Goal: Task Accomplishment & Management: Manage account settings

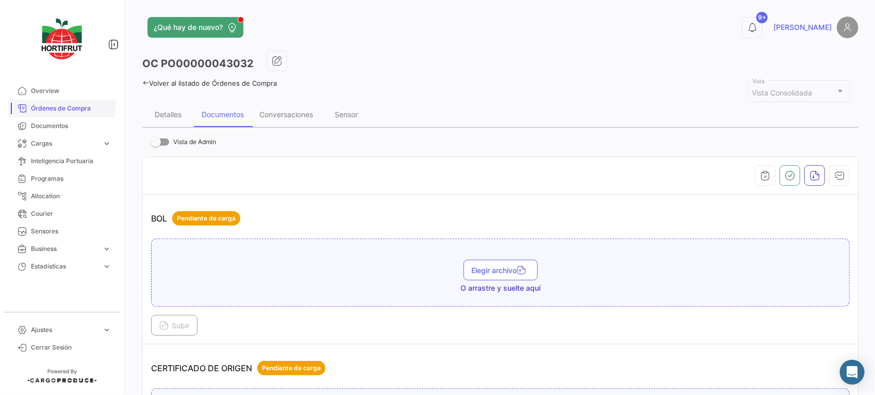
scroll to position [1864, 0]
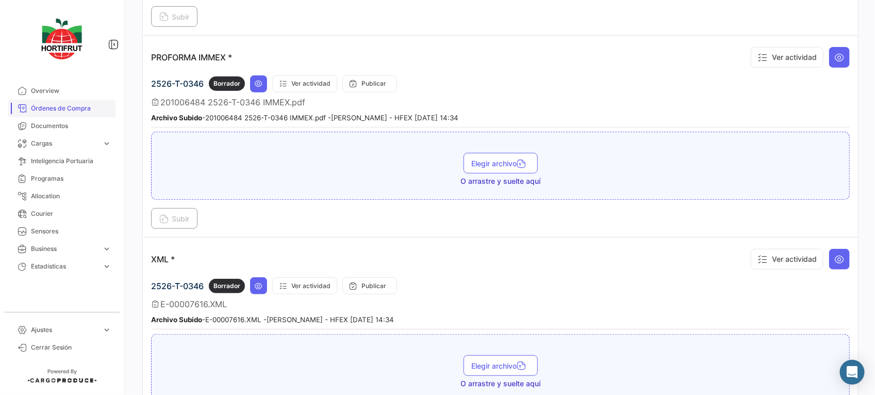
click at [79, 107] on span "Órdenes de Compra" at bounding box center [71, 108] width 80 height 9
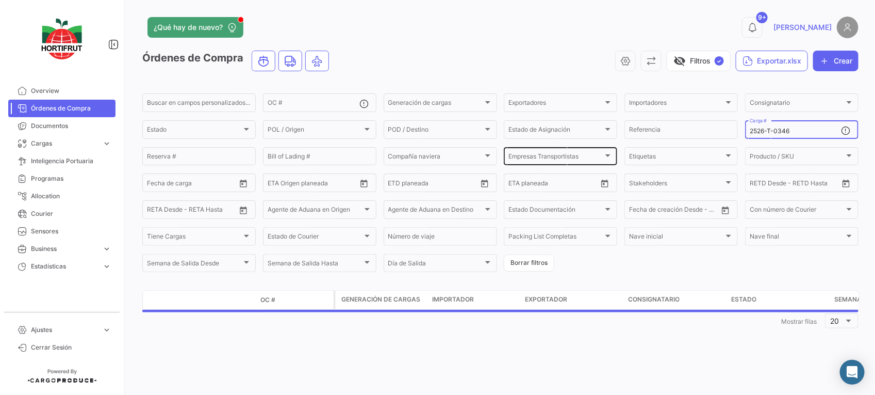
drag, startPoint x: 802, startPoint y: 132, endPoint x: 532, endPoint y: 162, distance: 271.5
click at [0, 0] on div "Buscar en [PERSON_NAME] personalizados... OC # Generación [PERSON_NAME] Generac…" at bounding box center [0, 0] width 0 height 0
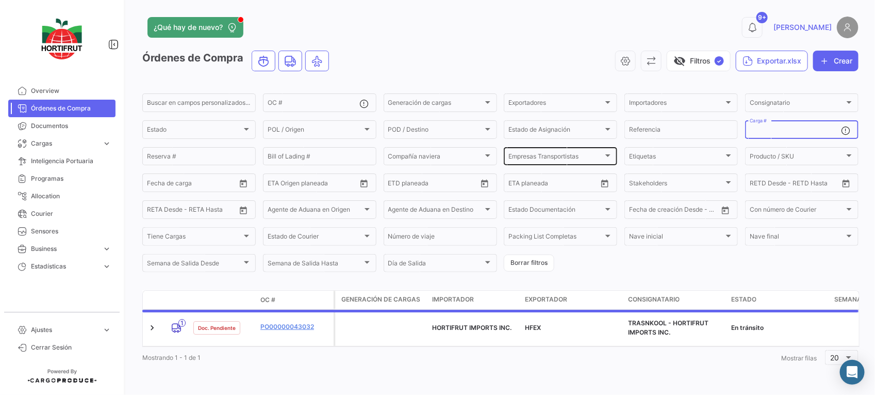
paste input "201006488"
type input "2"
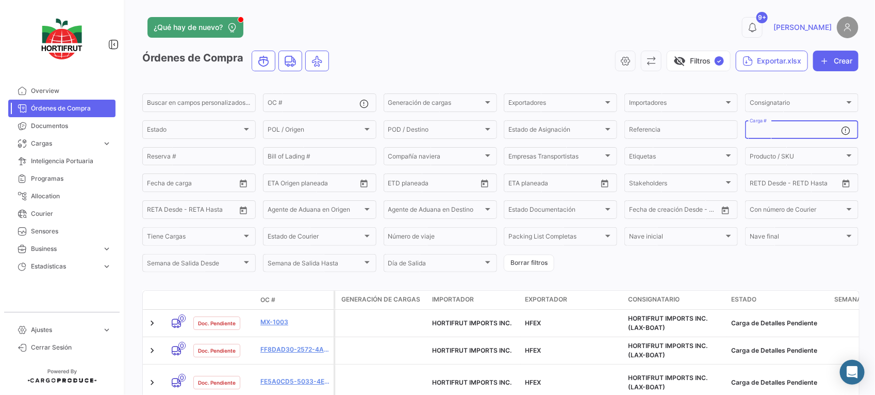
paste input "2526-T-0340"
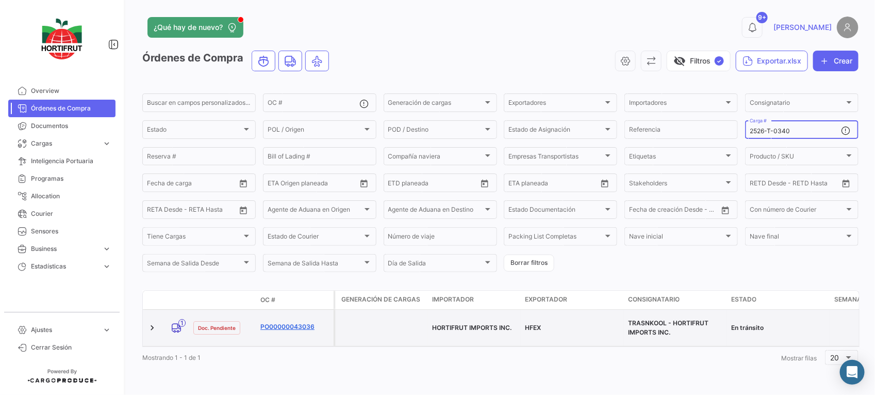
type input "2526-T-0340"
click at [285, 325] on link "PO00000043036" at bounding box center [295, 326] width 69 height 9
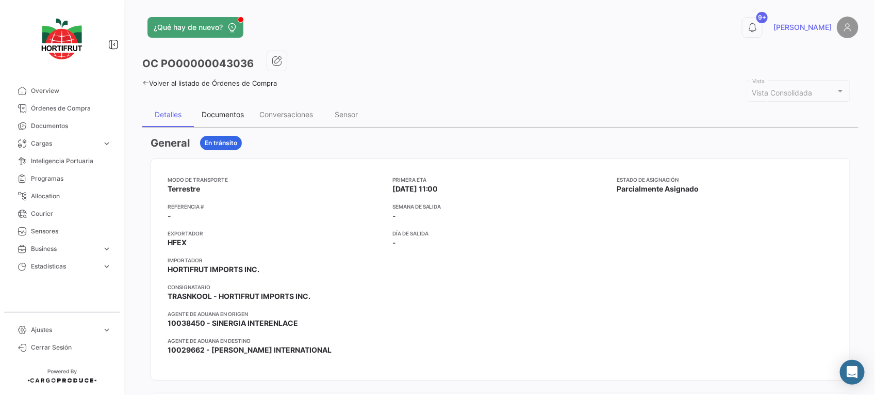
click at [234, 122] on div "Documentos" at bounding box center [223, 114] width 58 height 25
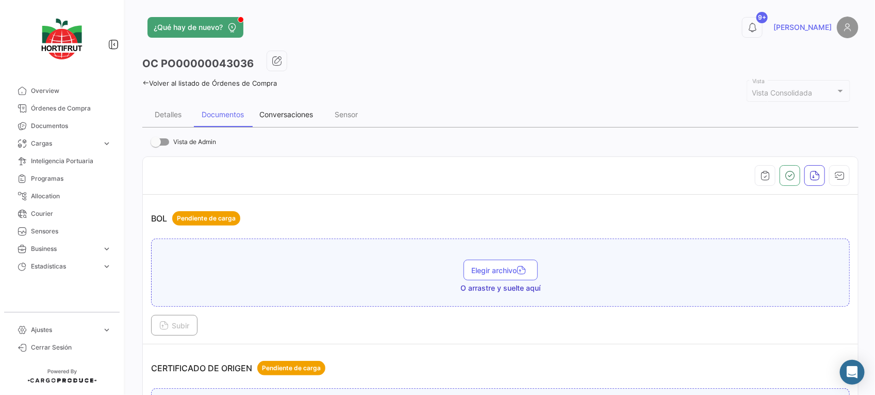
click at [289, 116] on div "Conversaciones" at bounding box center [286, 114] width 54 height 9
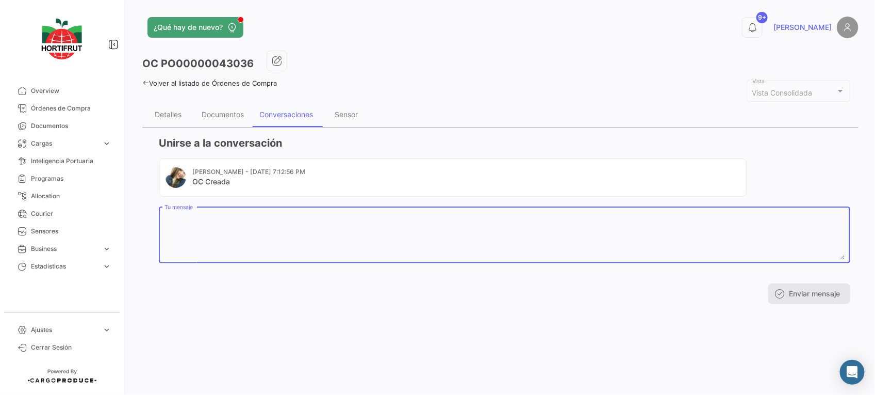
click at [357, 240] on textarea "Tu mensaje" at bounding box center [505, 236] width 681 height 45
paste textarea "20250240"
paste textarea "A16785"
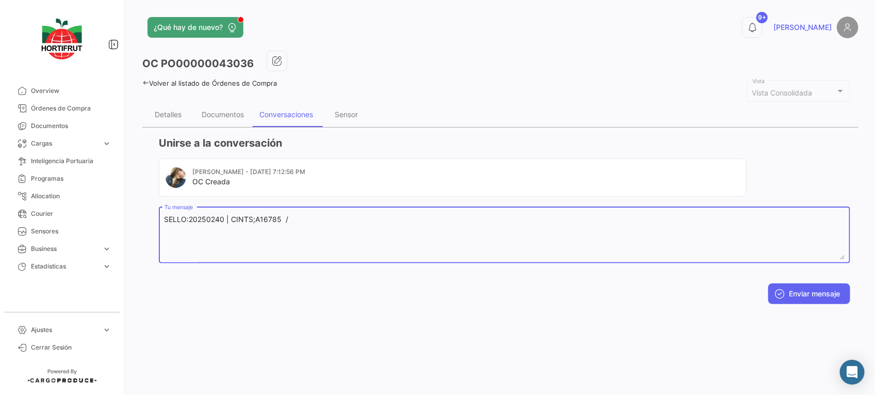
paste textarea "A16785"
type textarea "SELLO:20250240 | CINTS;A16785 /A16786"
click at [823, 287] on button "Enviar mensaje" at bounding box center [810, 293] width 82 height 21
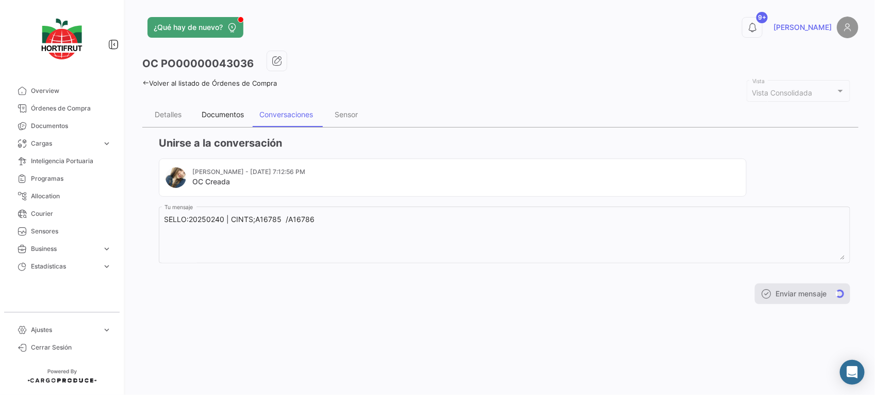
click at [243, 115] on div "Documentos" at bounding box center [223, 114] width 42 height 9
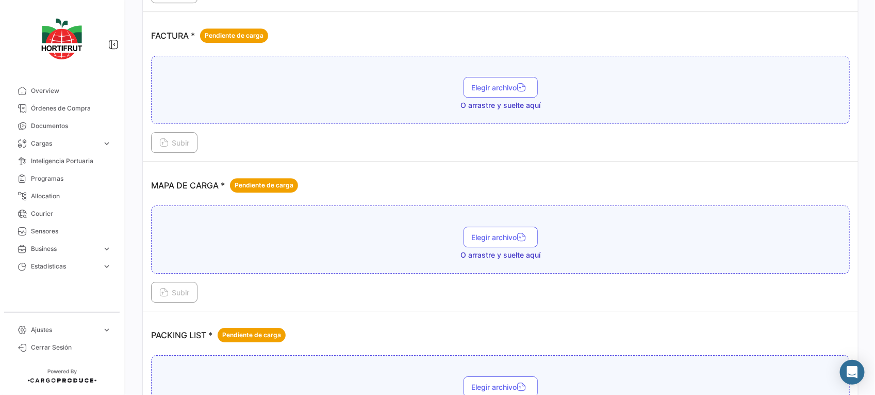
scroll to position [1354, 0]
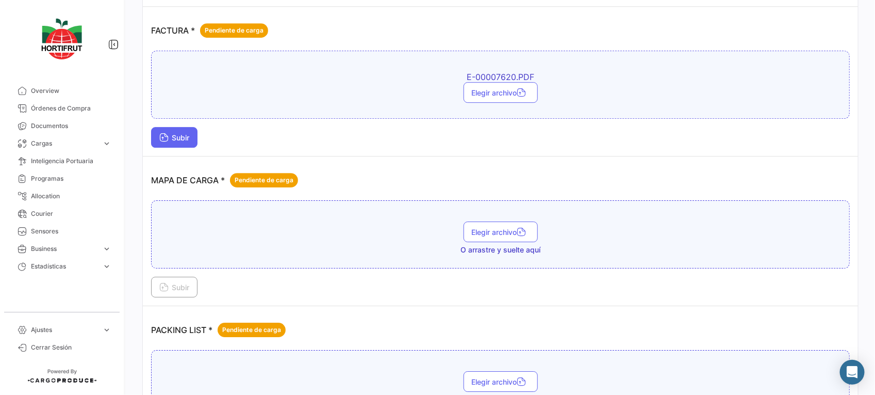
click at [184, 142] on span "Subir" at bounding box center [174, 137] width 30 height 9
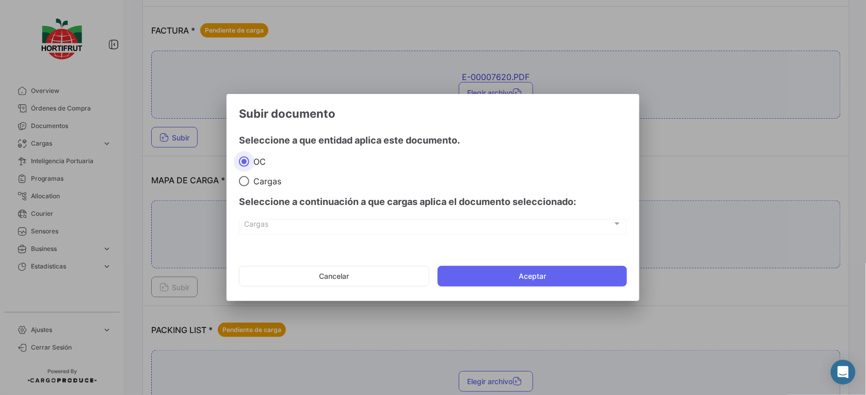
click at [242, 180] on span at bounding box center [244, 181] width 10 height 10
click at [242, 180] on input "Cargas" at bounding box center [244, 181] width 10 height 10
radio input "true"
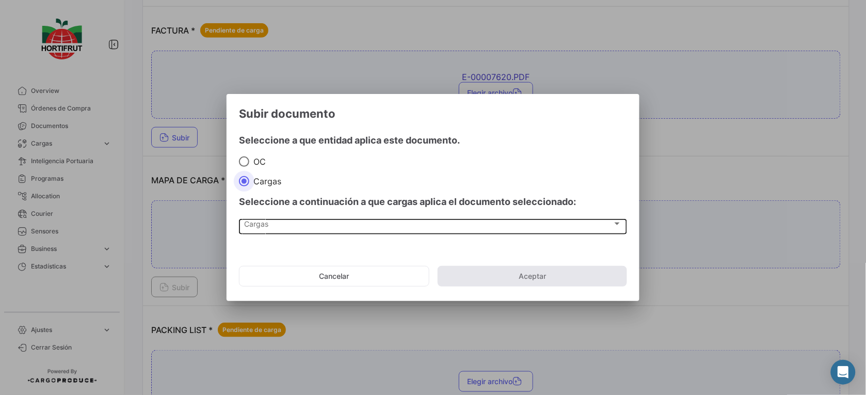
click at [307, 230] on div "Cargas" at bounding box center [429, 225] width 368 height 9
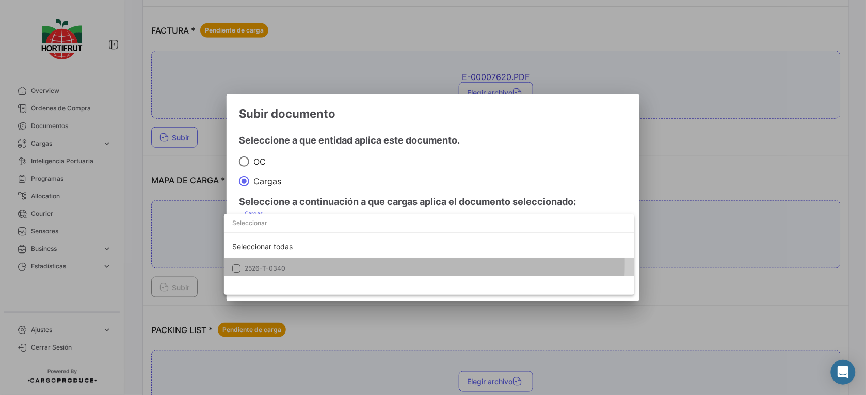
drag, startPoint x: 315, startPoint y: 263, endPoint x: 360, endPoint y: 169, distance: 104.1
click at [320, 258] on mat-option "2526-T-0340" at bounding box center [429, 268] width 410 height 22
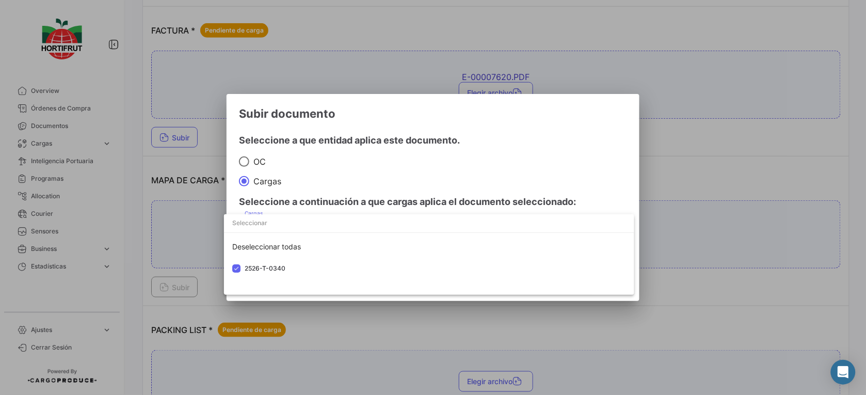
drag, startPoint x: 375, startPoint y: 161, endPoint x: 449, endPoint y: 261, distance: 124.6
click at [384, 165] on div at bounding box center [433, 197] width 866 height 395
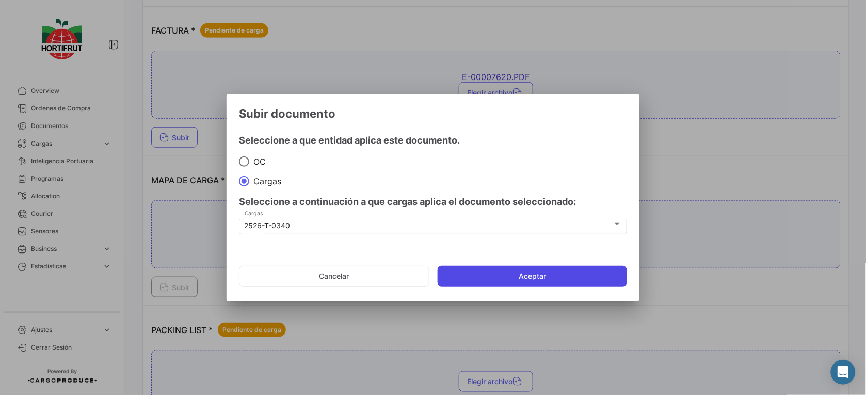
click at [465, 273] on button "Aceptar" at bounding box center [531, 276] width 189 height 21
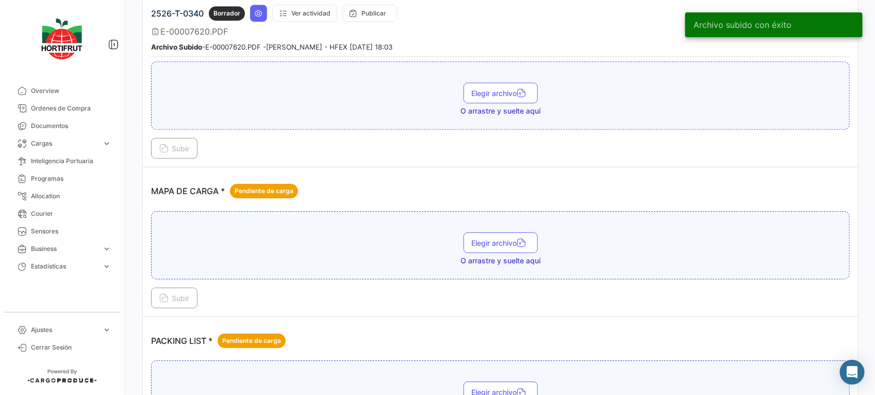
scroll to position [1419, 0]
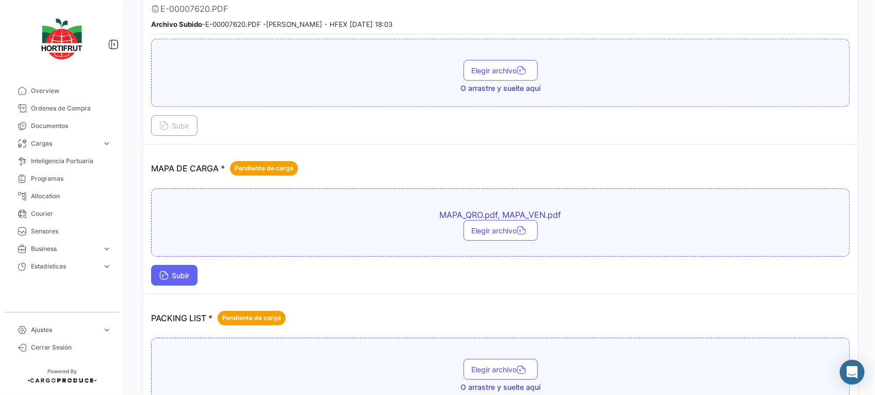
click at [198, 272] on button "Subir" at bounding box center [174, 275] width 46 height 21
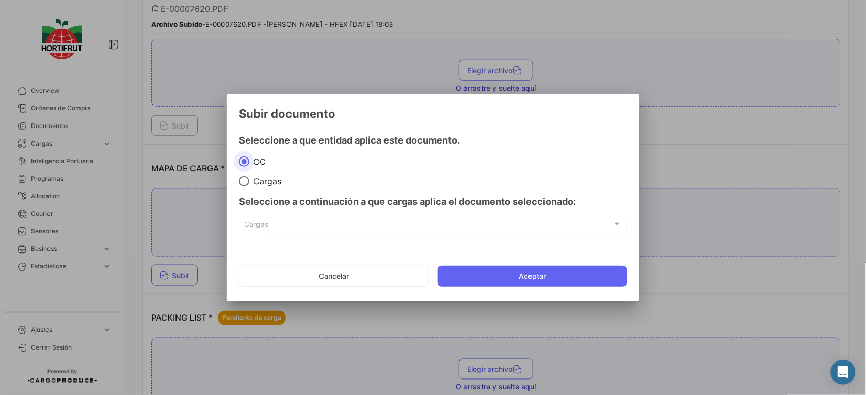
click at [244, 181] on span at bounding box center [244, 181] width 10 height 10
click at [244, 181] on input "Cargas" at bounding box center [244, 181] width 10 height 10
radio input "true"
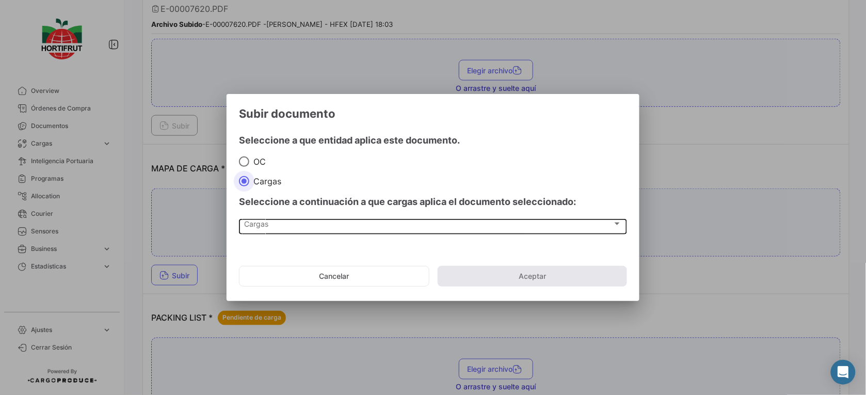
click at [283, 227] on div "Cargas" at bounding box center [429, 225] width 368 height 9
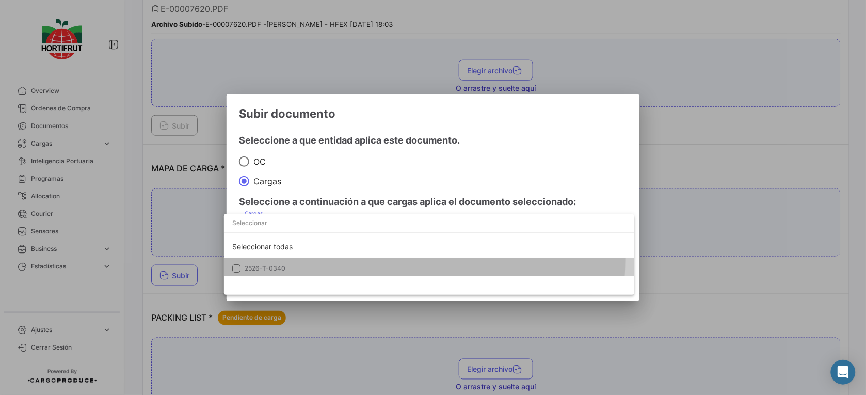
drag, startPoint x: 300, startPoint y: 257, endPoint x: 365, endPoint y: 213, distance: 78.4
click at [301, 257] on mat-option "2526-T-0340" at bounding box center [429, 268] width 410 height 22
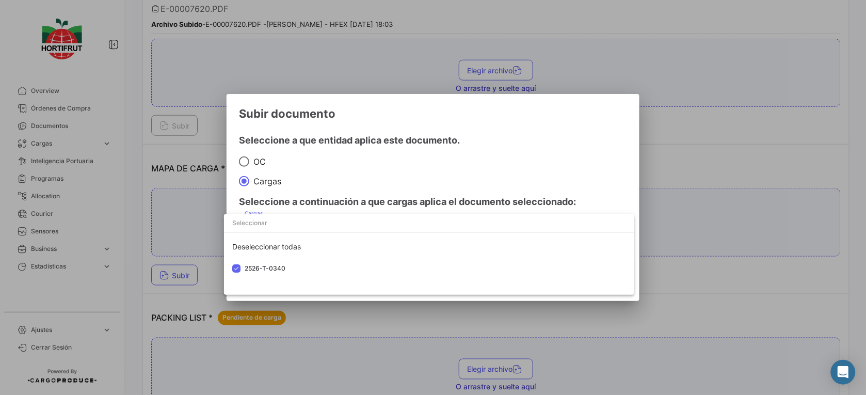
drag, startPoint x: 395, startPoint y: 194, endPoint x: 425, endPoint y: 216, distance: 36.9
click at [401, 196] on div at bounding box center [433, 197] width 866 height 395
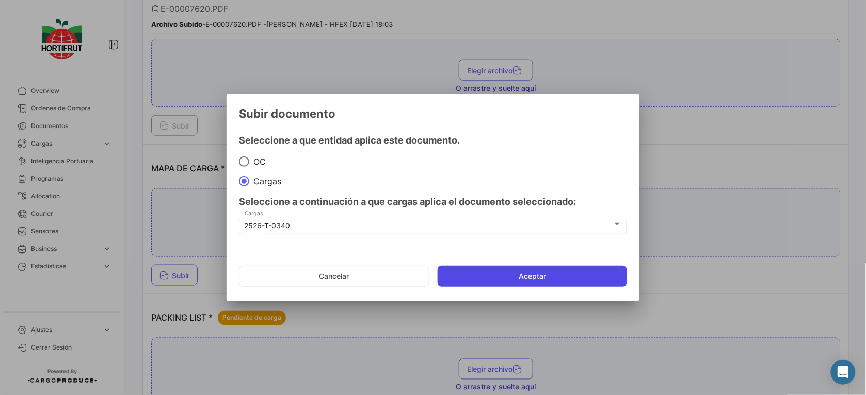
click at [475, 261] on mat-dialog-actions "Cancelar Aceptar" at bounding box center [433, 275] width 388 height 35
click at [490, 274] on button "Aceptar" at bounding box center [531, 276] width 189 height 21
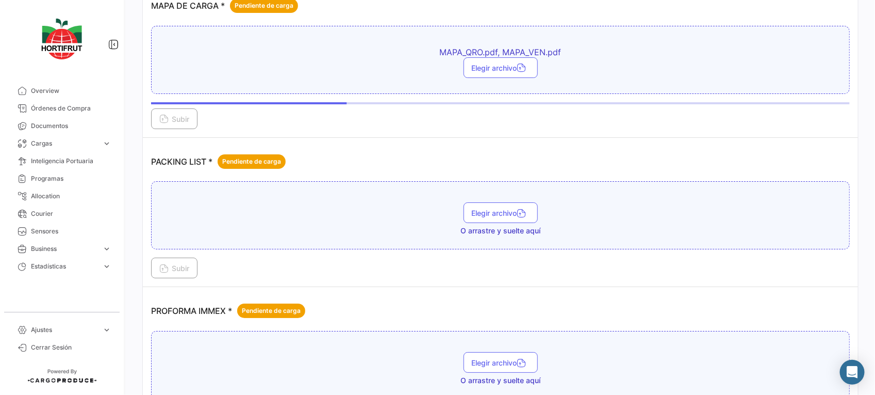
scroll to position [1612, 0]
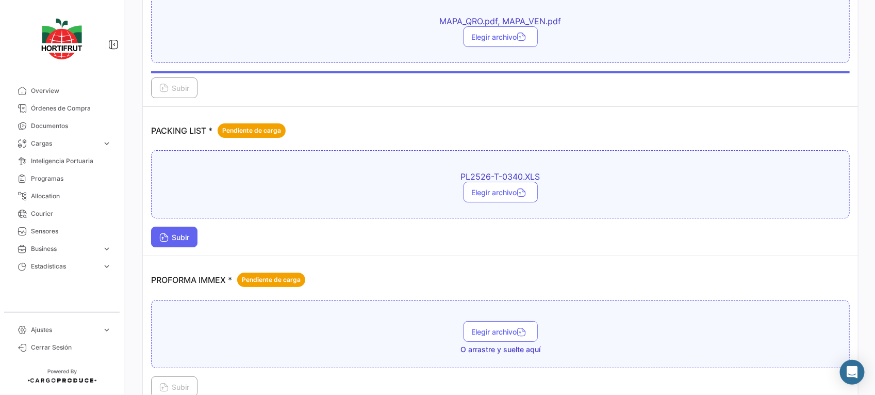
click at [177, 236] on span "Subir" at bounding box center [174, 237] width 30 height 9
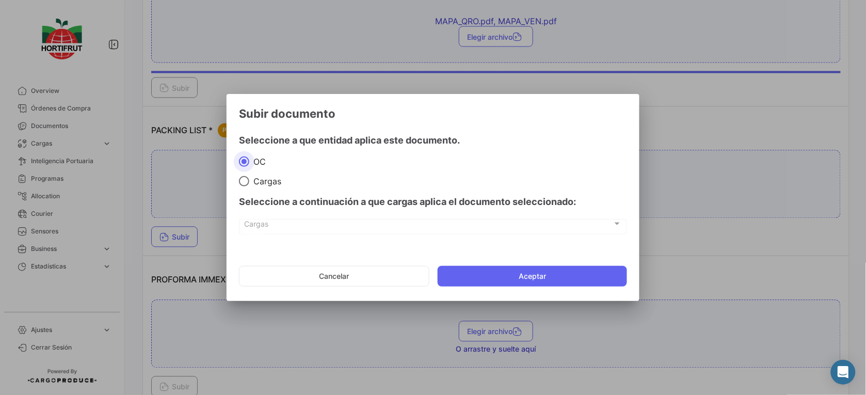
click at [246, 184] on span at bounding box center [244, 181] width 10 height 10
click at [246, 184] on input "Cargas" at bounding box center [244, 181] width 10 height 10
radio input "true"
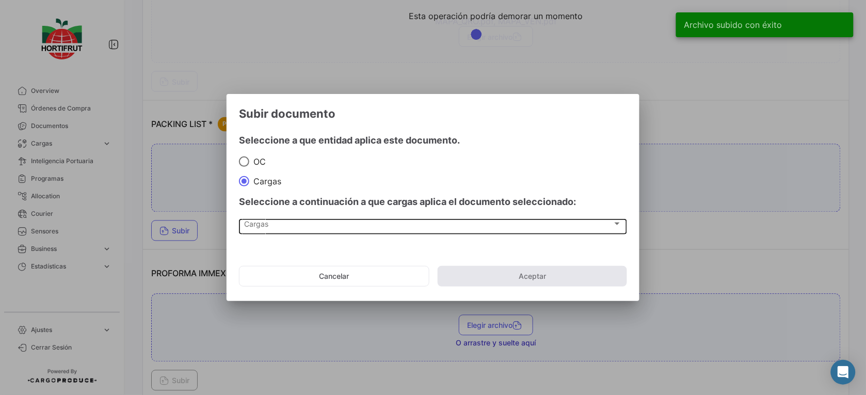
click at [282, 218] on div "Cargas Cargas" at bounding box center [433, 226] width 377 height 18
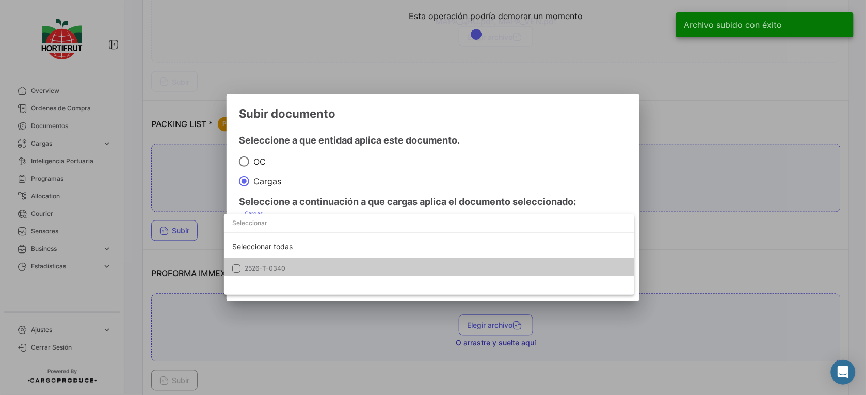
drag, startPoint x: 300, startPoint y: 268, endPoint x: 310, endPoint y: 262, distance: 11.5
click at [302, 268] on span "2526-T-0340" at bounding box center [317, 268] width 144 height 9
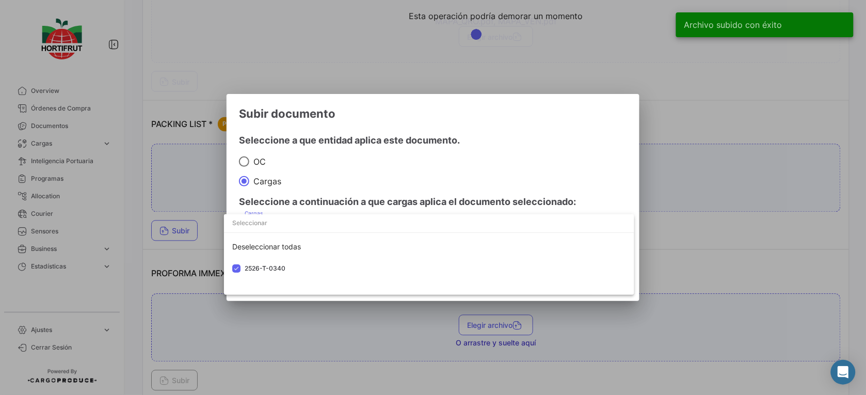
drag, startPoint x: 434, startPoint y: 171, endPoint x: 509, endPoint y: 274, distance: 127.1
click at [440, 174] on div at bounding box center [433, 197] width 866 height 395
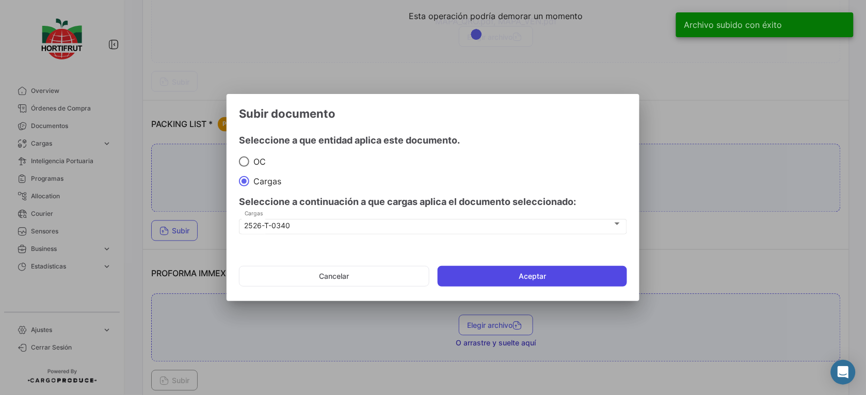
click at [513, 279] on button "Aceptar" at bounding box center [531, 276] width 189 height 21
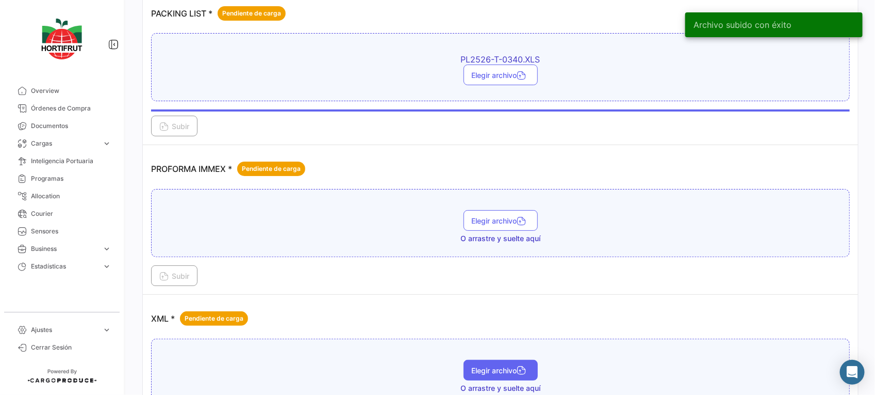
scroll to position [1741, 0]
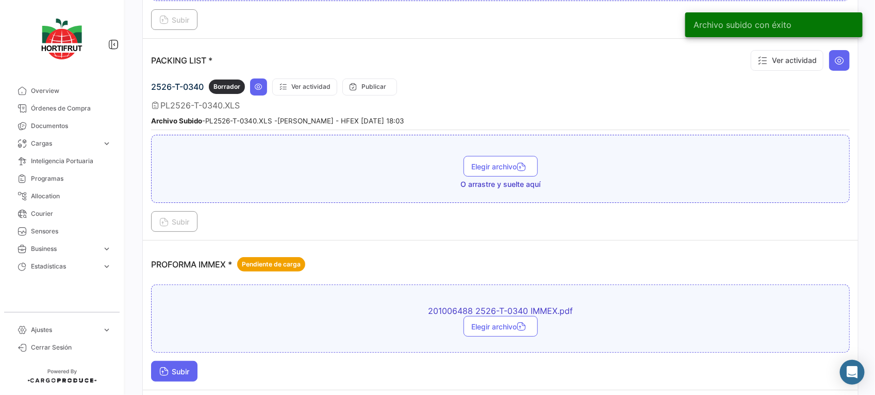
click at [192, 373] on button "Subir" at bounding box center [174, 371] width 46 height 21
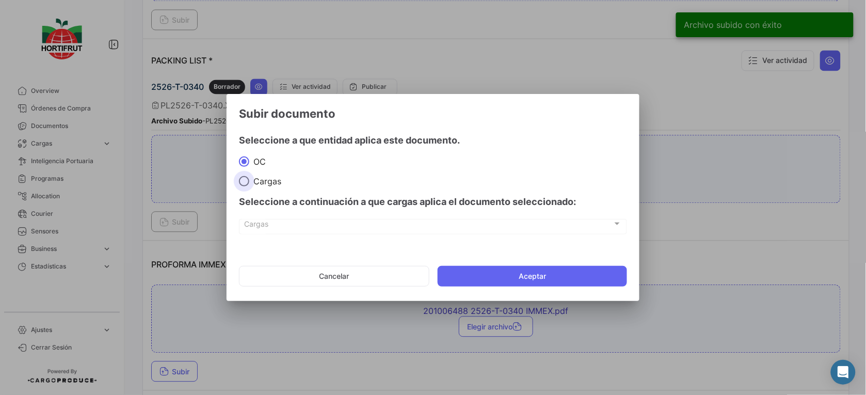
click at [271, 184] on span "Cargas" at bounding box center [265, 181] width 32 height 10
click at [249, 184] on input "Cargas" at bounding box center [244, 181] width 10 height 10
radio input "true"
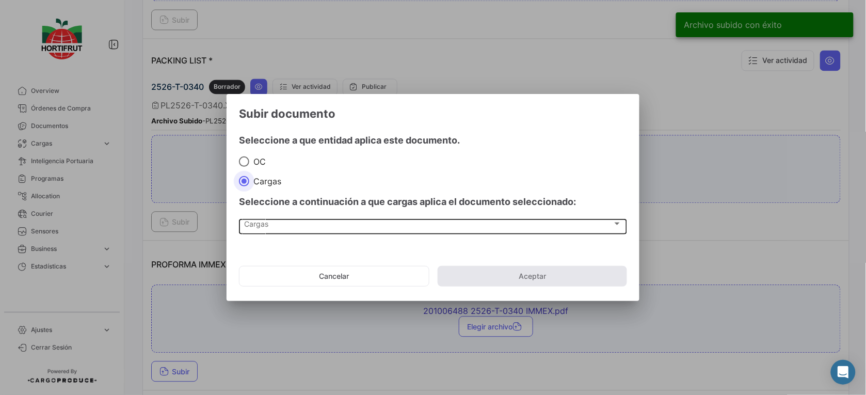
drag, startPoint x: 321, startPoint y: 226, endPoint x: 328, endPoint y: 230, distance: 8.3
click at [328, 230] on div "Cargas Cargas" at bounding box center [433, 226] width 377 height 18
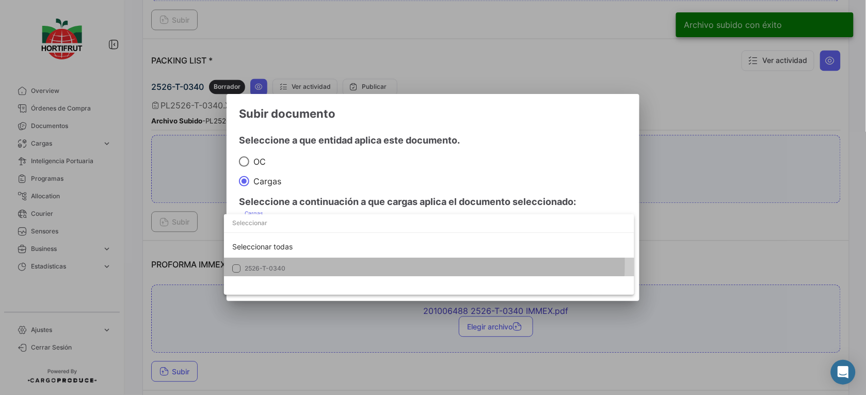
click at [350, 264] on span "2526-T-0340" at bounding box center [317, 268] width 144 height 9
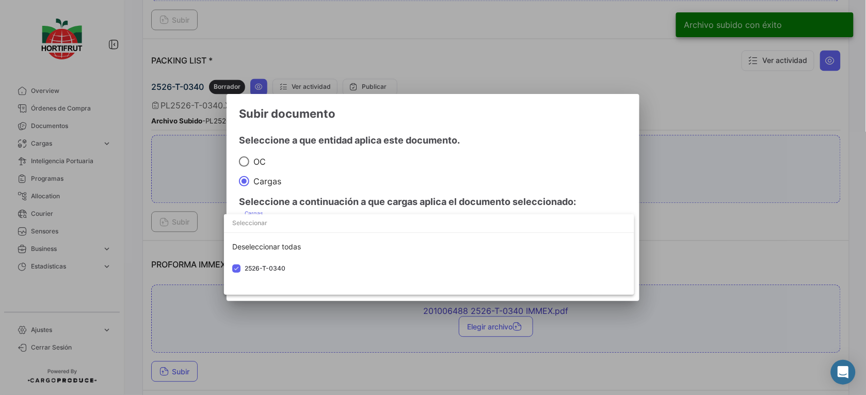
drag, startPoint x: 414, startPoint y: 156, endPoint x: 461, endPoint y: 209, distance: 70.6
click at [432, 169] on div at bounding box center [433, 197] width 866 height 395
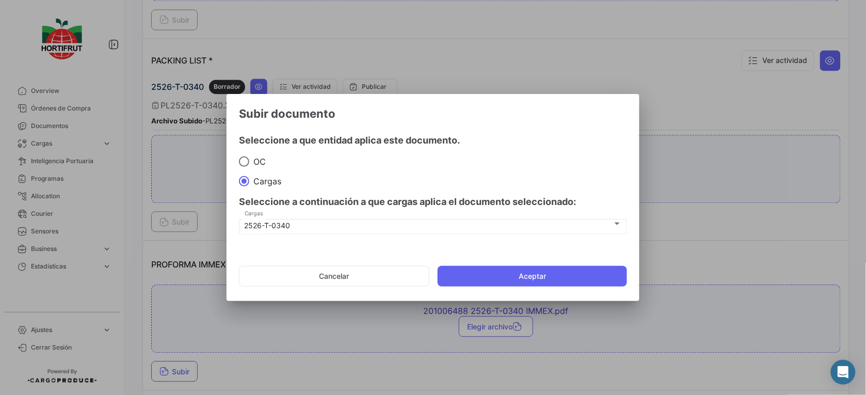
click at [495, 264] on mat-dialog-actions "Cancelar Aceptar" at bounding box center [433, 275] width 388 height 35
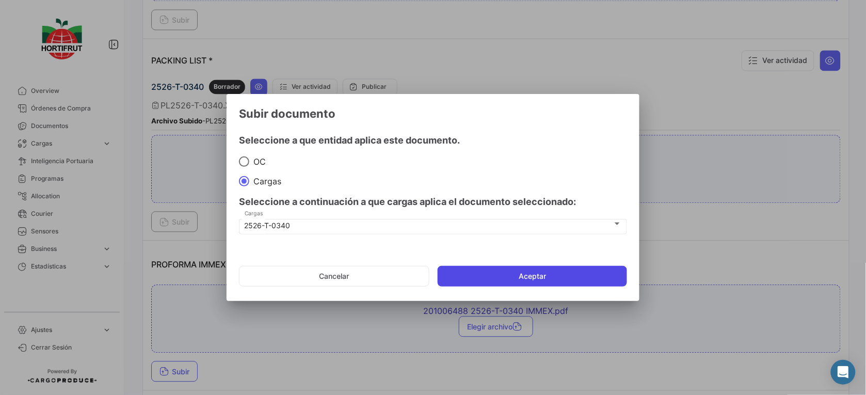
click at [501, 274] on button "Aceptar" at bounding box center [531, 276] width 189 height 21
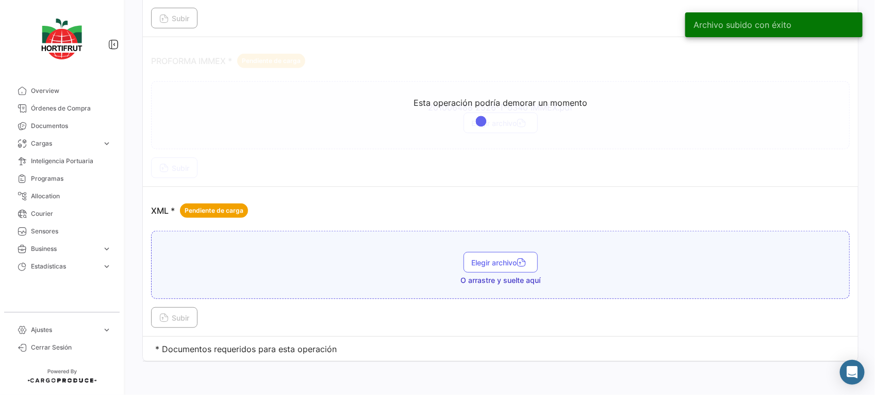
scroll to position [1943, 0]
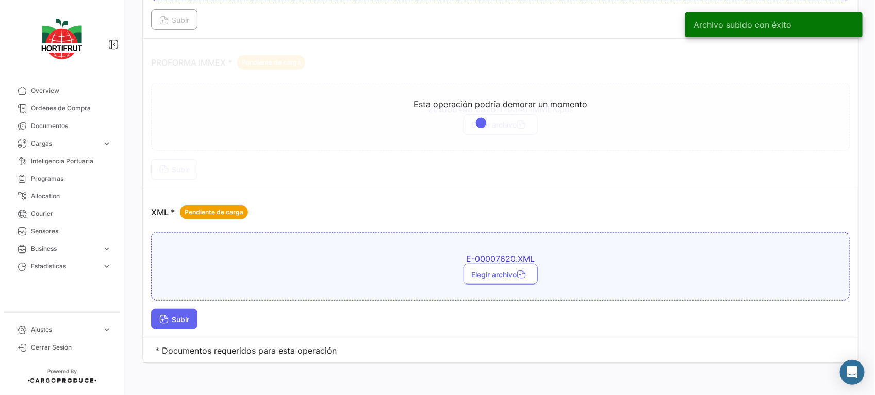
click at [188, 315] on span "Subir" at bounding box center [174, 319] width 30 height 9
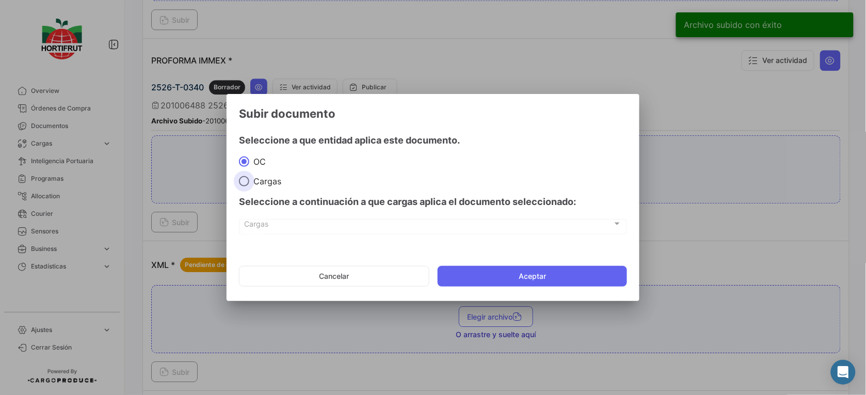
drag, startPoint x: 264, startPoint y: 182, endPoint x: 273, endPoint y: 197, distance: 17.6
click at [267, 184] on span "Cargas" at bounding box center [265, 181] width 32 height 10
click at [249, 184] on input "Cargas" at bounding box center [244, 181] width 10 height 10
radio input "true"
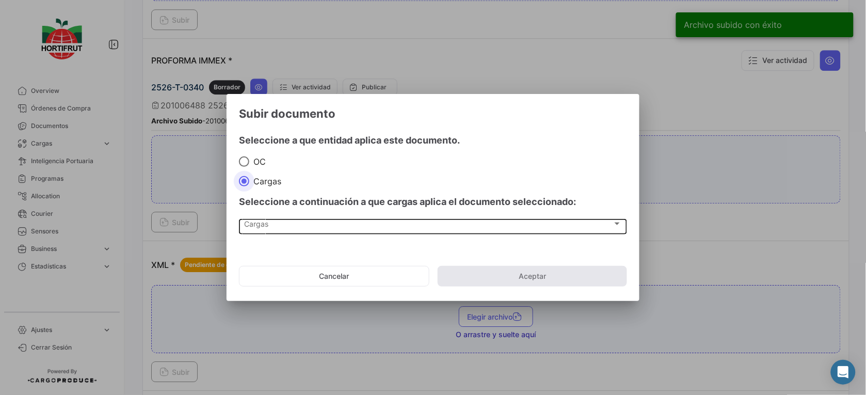
click at [293, 229] on div "Cargas" at bounding box center [429, 225] width 368 height 9
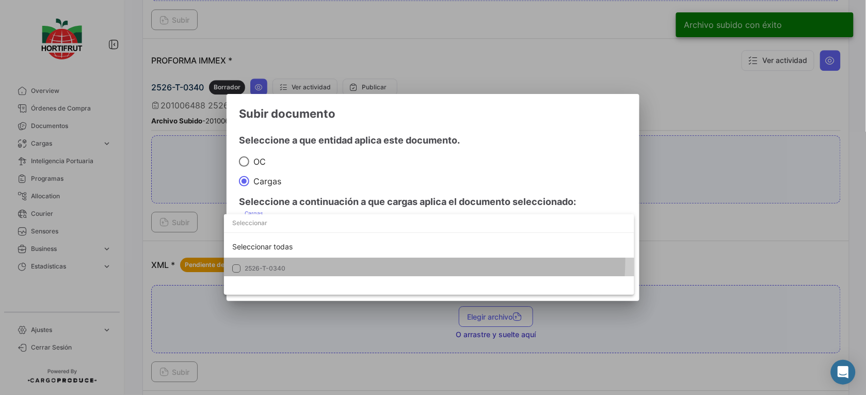
click at [305, 257] on mat-option "2526-T-0340" at bounding box center [429, 268] width 410 height 22
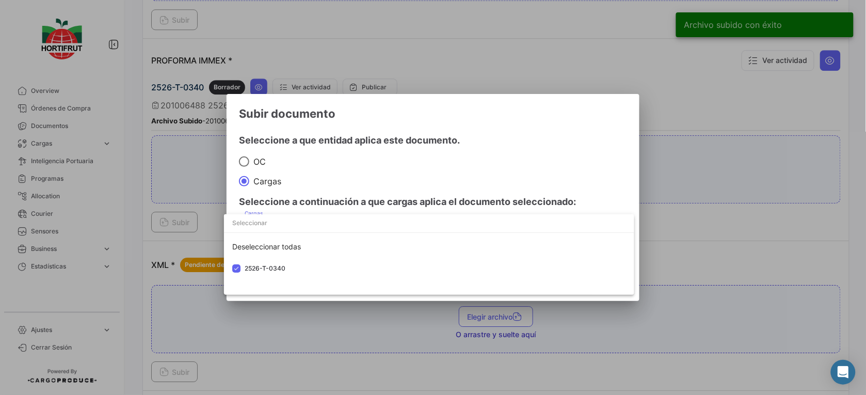
click at [383, 189] on div at bounding box center [433, 197] width 866 height 395
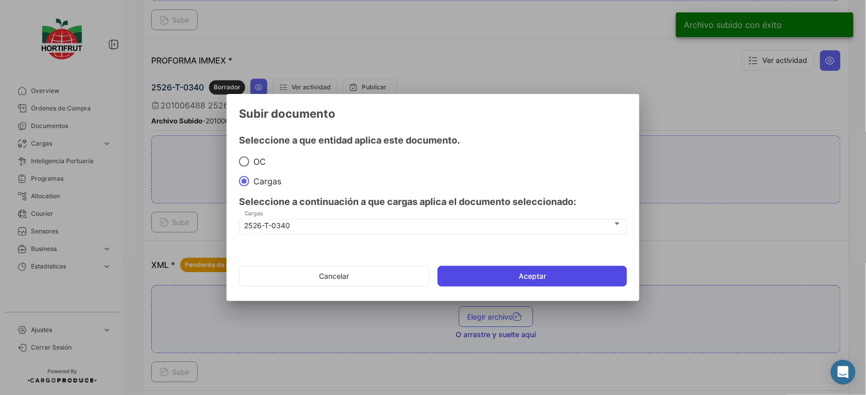
click at [498, 276] on button "Aceptar" at bounding box center [531, 276] width 189 height 21
